Goal: Find specific page/section: Find specific page/section

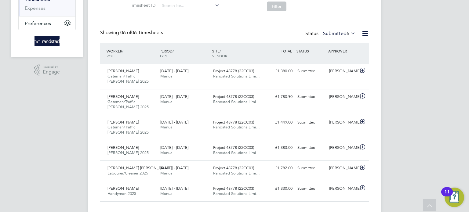
scroll to position [119, 0]
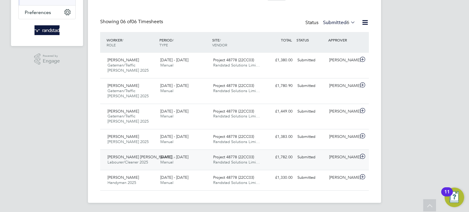
click at [143, 164] on span "Labourer/Cleaner 2025" at bounding box center [127, 162] width 41 height 5
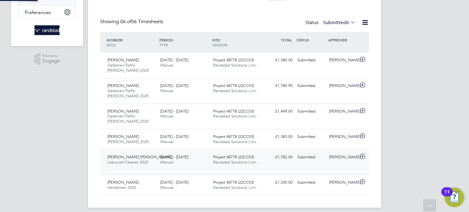
scroll to position [10, 59]
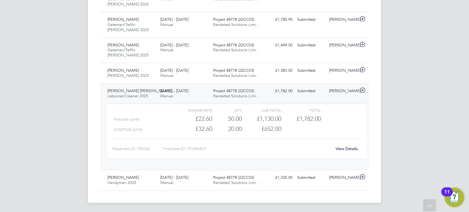
click at [210, 118] on div "£22.60" at bounding box center [192, 119] width 39 height 10
click at [354, 145] on div "View Details" at bounding box center [346, 149] width 30 height 10
click at [352, 149] on link "View Details" at bounding box center [346, 148] width 22 height 5
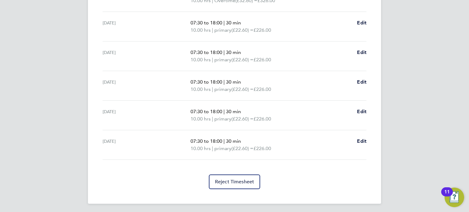
scroll to position [157, 0]
